Goal: Entertainment & Leisure: Browse casually

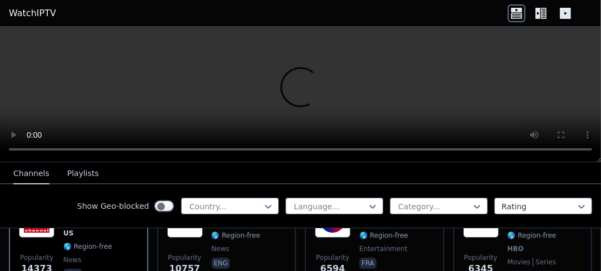
scroll to position [222, 0]
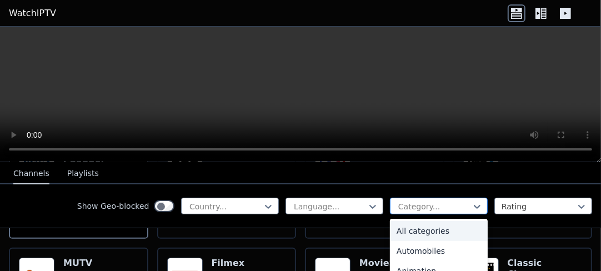
click at [420, 201] on div at bounding box center [434, 206] width 74 height 11
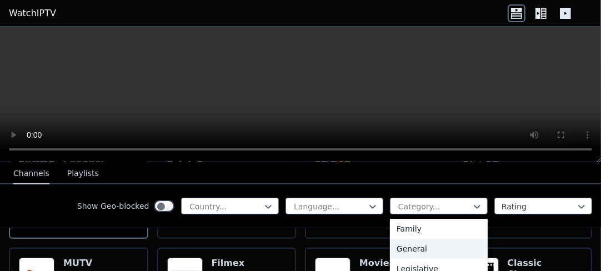
scroll to position [278, 0]
click at [430, 243] on div "Movies" at bounding box center [439, 253] width 98 height 20
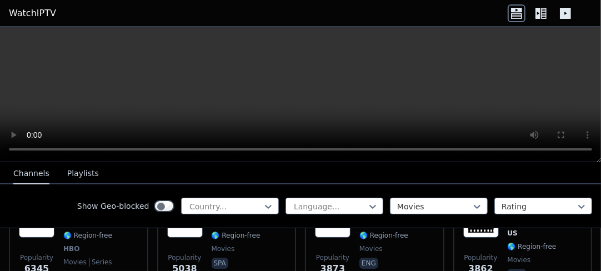
scroll to position [111, 0]
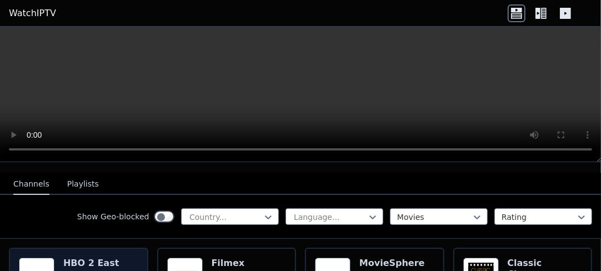
click at [33, 258] on img at bounding box center [37, 276] width 36 height 36
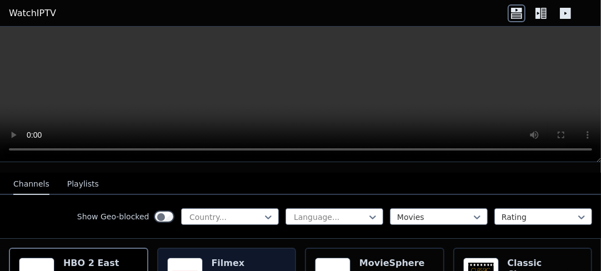
click at [215, 258] on h6 "Filmex" at bounding box center [236, 263] width 49 height 11
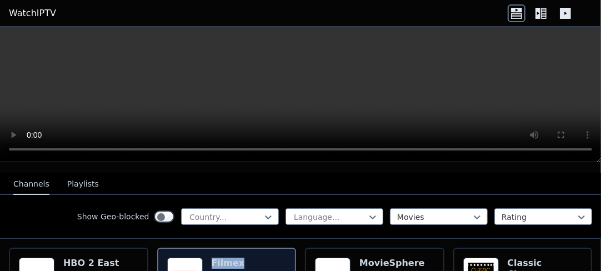
click at [215, 258] on h6 "Filmex" at bounding box center [236, 263] width 49 height 11
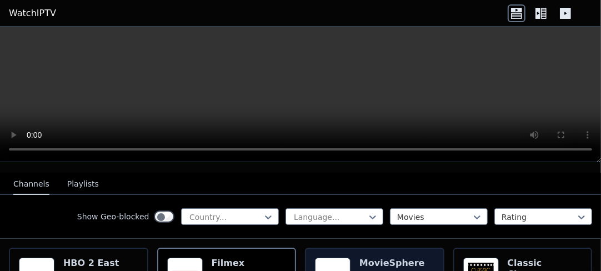
click at [384, 258] on h6 "MovieSphere" at bounding box center [392, 263] width 66 height 11
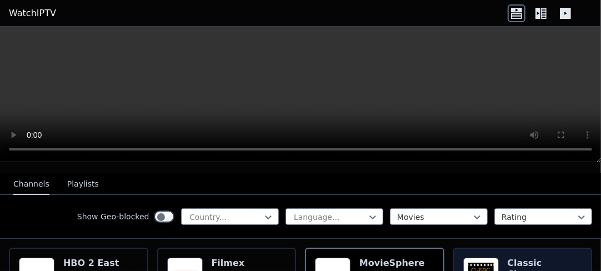
click at [509, 258] on h6 "Classic Cinema" at bounding box center [545, 269] width 75 height 22
click at [513, 258] on h6 "Classic Cinema" at bounding box center [545, 269] width 75 height 22
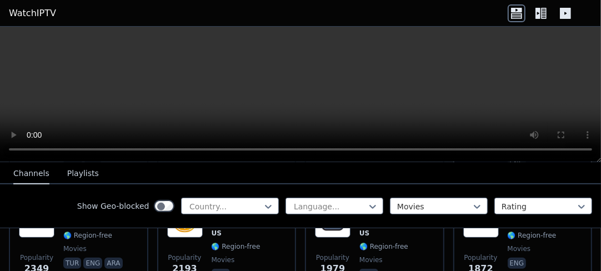
scroll to position [222, 0]
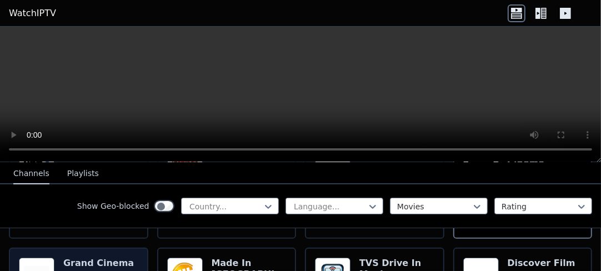
click at [39, 258] on img at bounding box center [37, 276] width 36 height 36
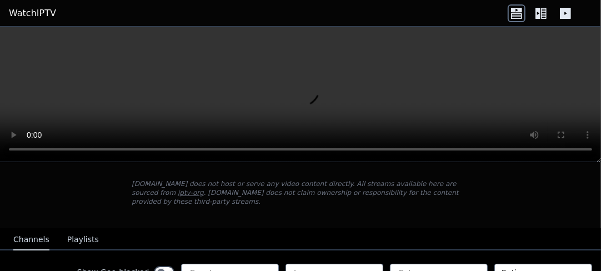
scroll to position [167, 0]
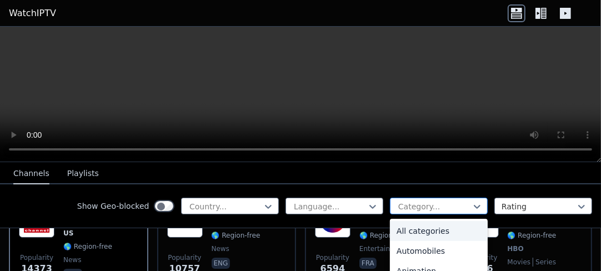
click at [423, 202] on div at bounding box center [434, 206] width 74 height 11
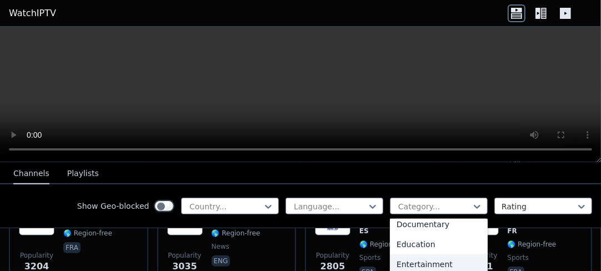
scroll to position [278, 0]
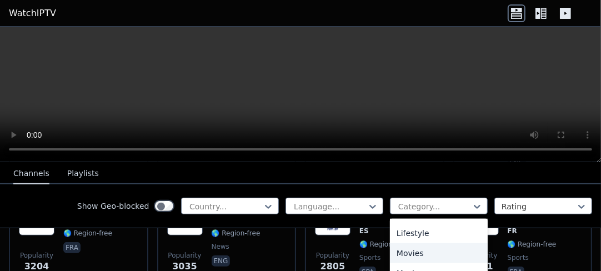
click at [459, 243] on div "Movies" at bounding box center [439, 253] width 98 height 20
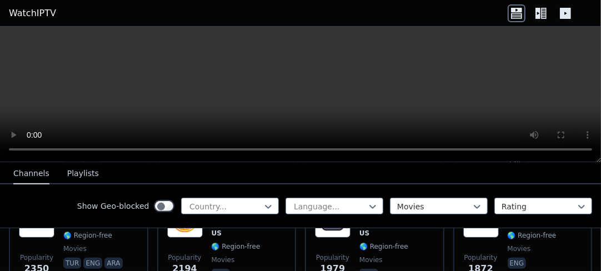
scroll to position [222, 0]
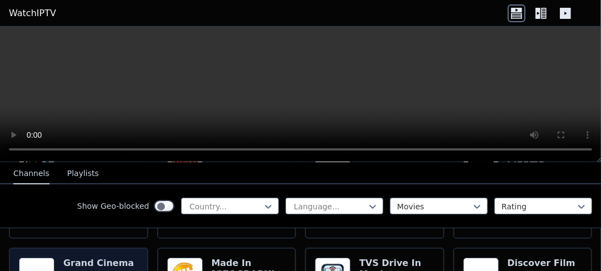
click at [23, 258] on img at bounding box center [37, 276] width 36 height 36
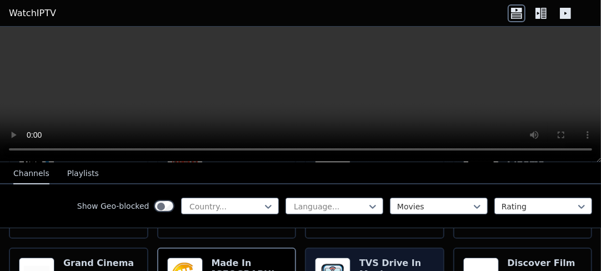
click at [374, 258] on h6 "TVS Drive In Movie" at bounding box center [396, 269] width 75 height 22
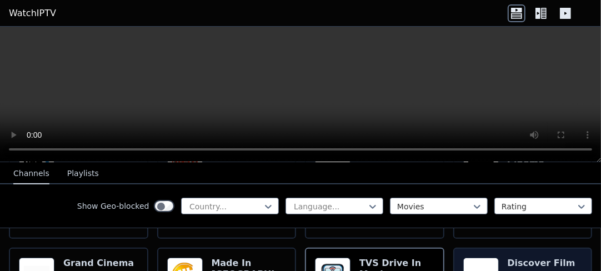
click at [515, 258] on h6 "Discover Film" at bounding box center [542, 263] width 68 height 11
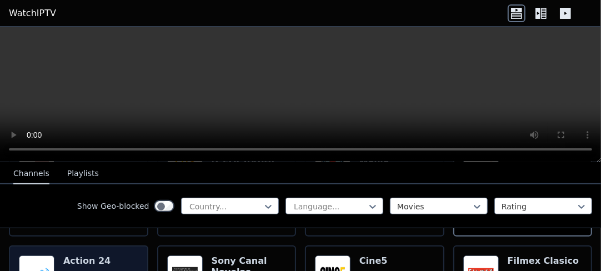
click at [42, 255] on img at bounding box center [37, 273] width 36 height 36
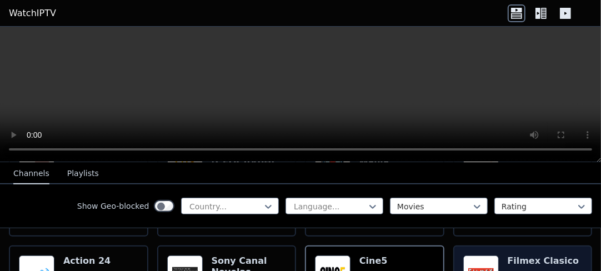
click at [516, 255] on h6 "Filmex Clasico" at bounding box center [544, 260] width 72 height 11
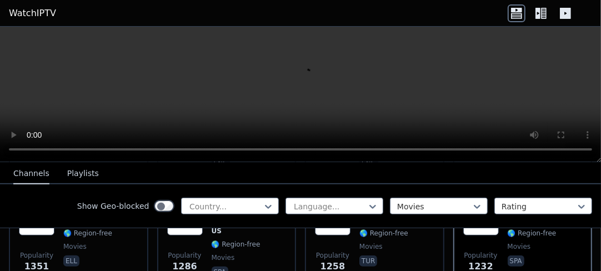
scroll to position [444, 0]
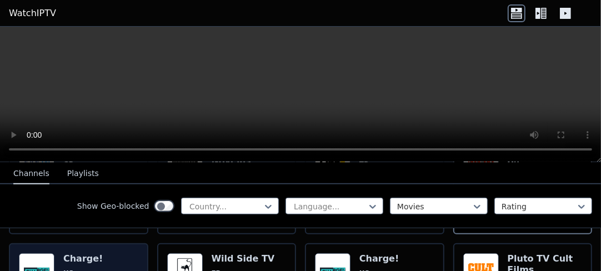
click at [63, 253] on h6 "Charge!" at bounding box center [87, 258] width 49 height 11
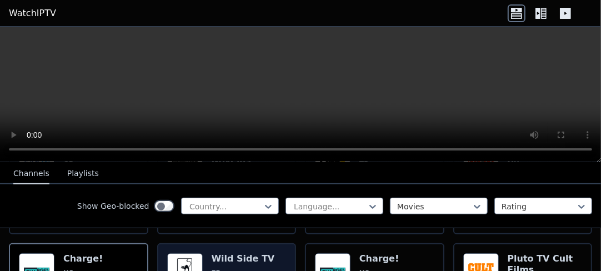
click at [227, 269] on span "FR" at bounding box center [243, 273] width 63 height 9
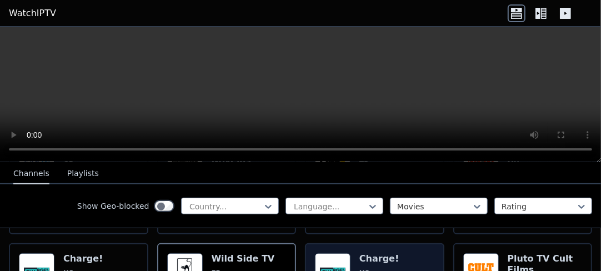
click at [360, 269] on span "US" at bounding box center [364, 273] width 10 height 9
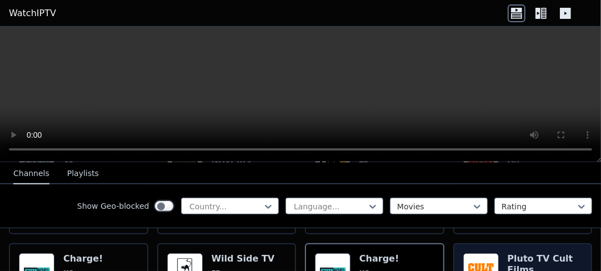
click at [467, 253] on img at bounding box center [481, 271] width 36 height 36
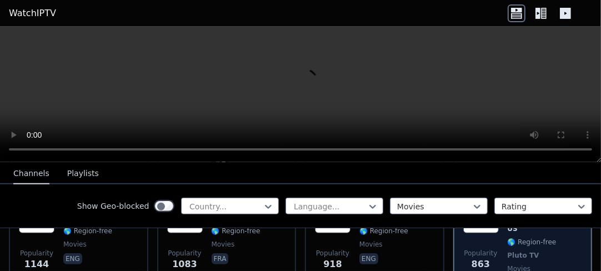
scroll to position [555, 0]
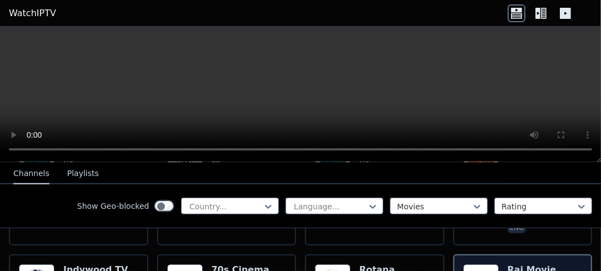
scroll to position [666, 0]
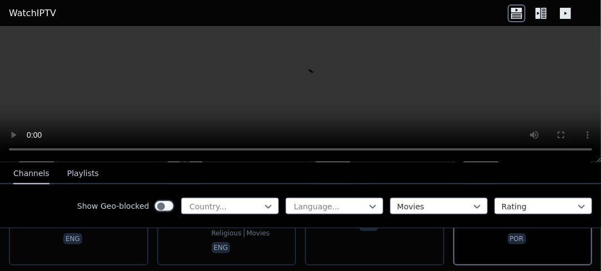
scroll to position [722, 0]
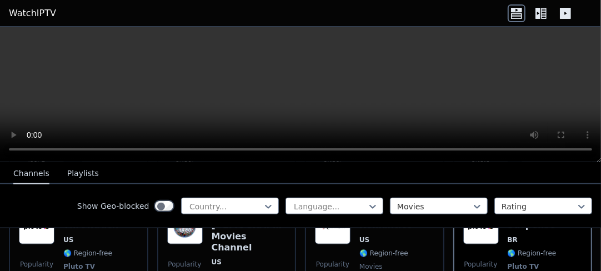
drag, startPoint x: 488, startPoint y: 258, endPoint x: 494, endPoint y: 256, distance: 7.0
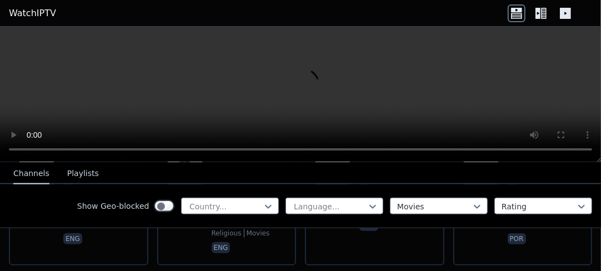
scroll to position [833, 0]
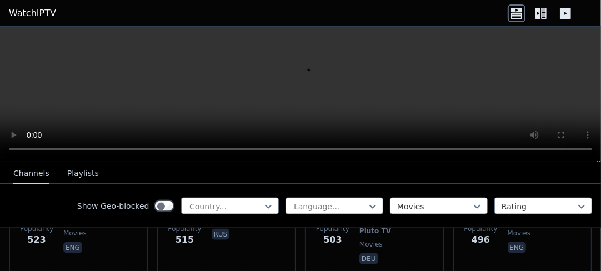
scroll to position [944, 0]
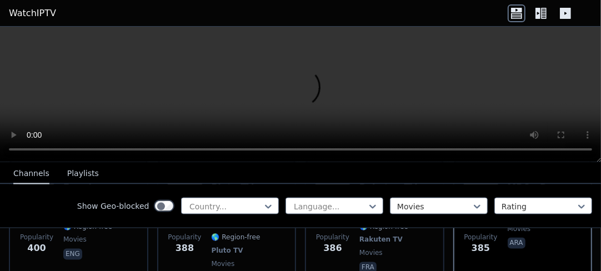
scroll to position [1055, 0]
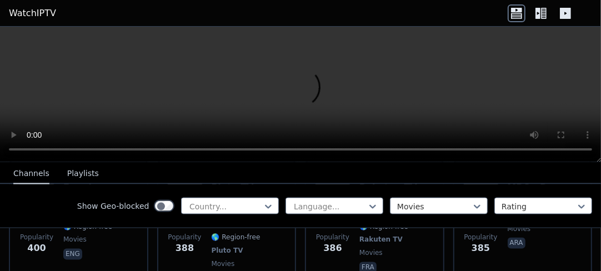
scroll to position [1166, 0]
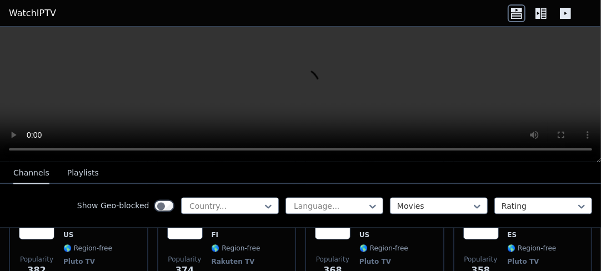
scroll to position [1277, 0]
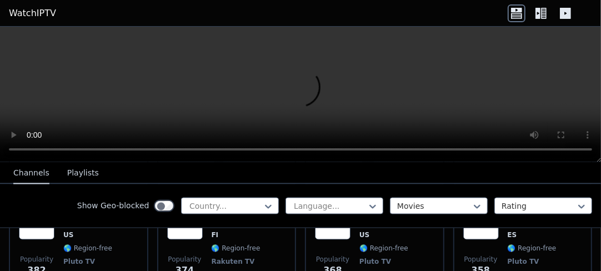
scroll to position [1333, 0]
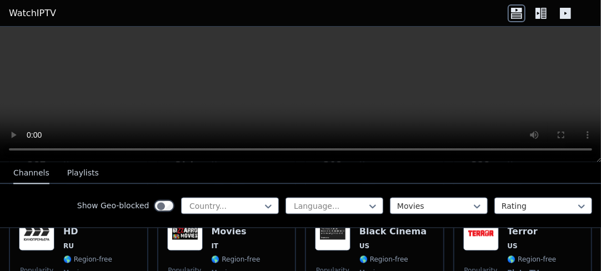
click at [82, 170] on button "Playlists" at bounding box center [83, 173] width 32 height 21
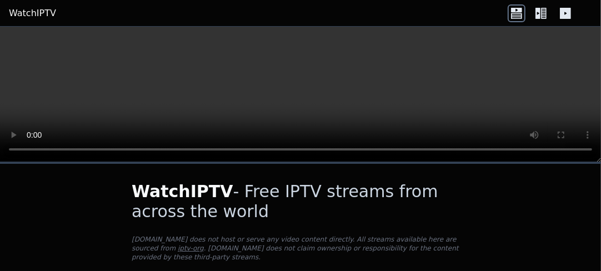
scroll to position [48, 0]
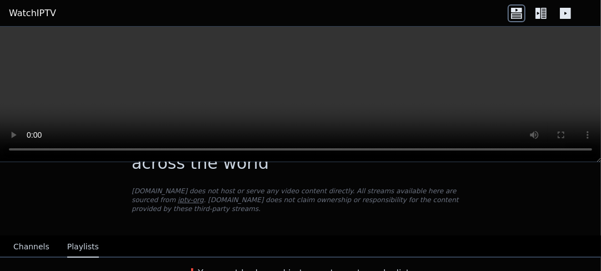
click at [75, 237] on button "Playlists" at bounding box center [83, 247] width 32 height 21
click at [80, 237] on button "Playlists" at bounding box center [83, 247] width 32 height 21
